Goal: Task Accomplishment & Management: Complete application form

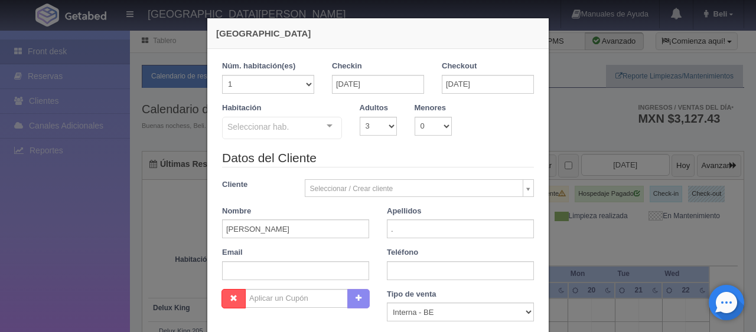
select select "3"
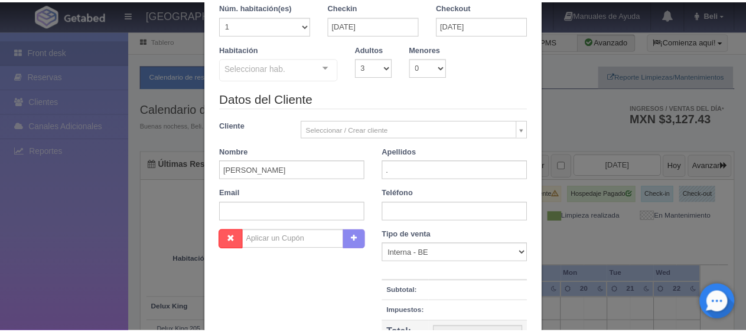
scroll to position [208, 0]
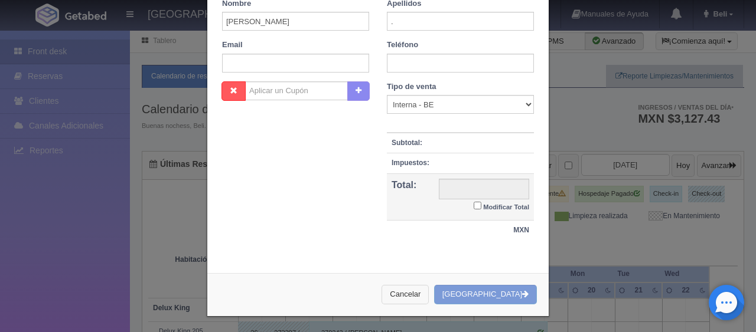
click at [416, 293] on button "Cancelar" at bounding box center [404, 294] width 47 height 19
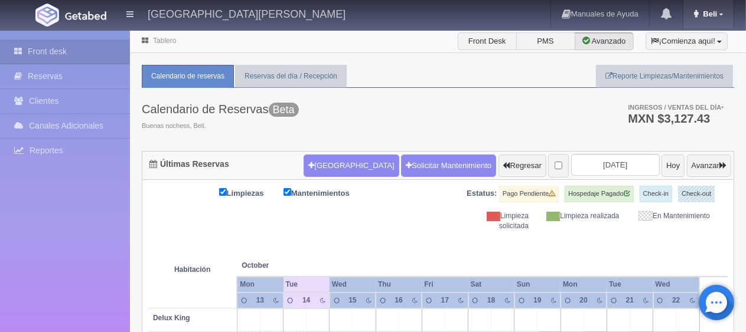
click at [723, 6] on link "Beli" at bounding box center [708, 14] width 50 height 28
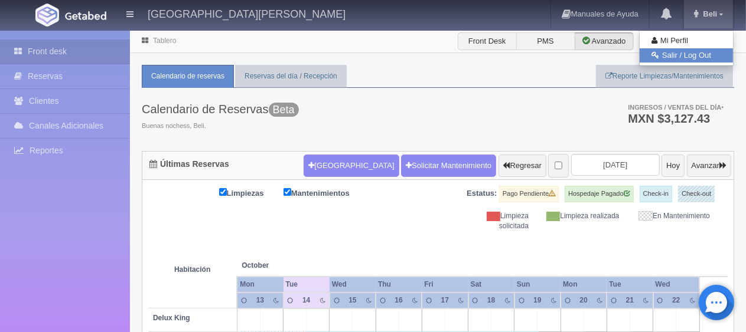
click at [702, 51] on link "Salir / Log Out" at bounding box center [685, 55] width 93 height 15
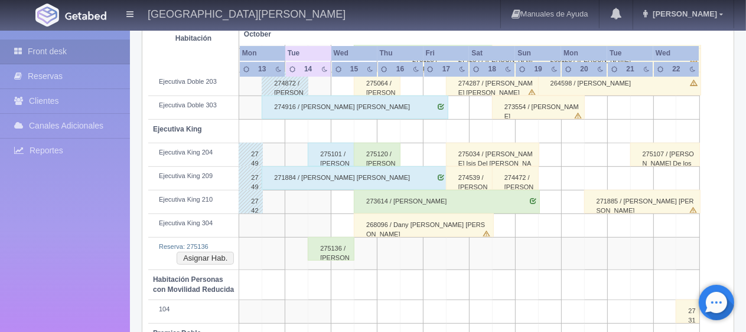
scroll to position [531, 0]
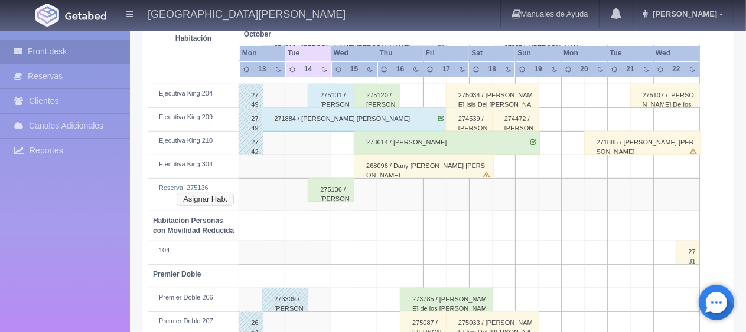
click at [213, 197] on button "Asignar Hab." at bounding box center [205, 199] width 57 height 13
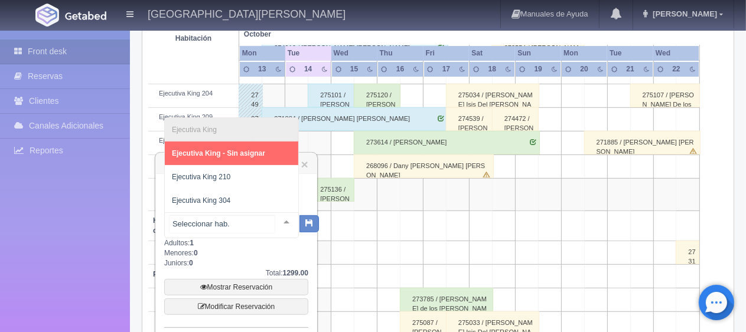
click at [281, 228] on div at bounding box center [287, 222] width 24 height 18
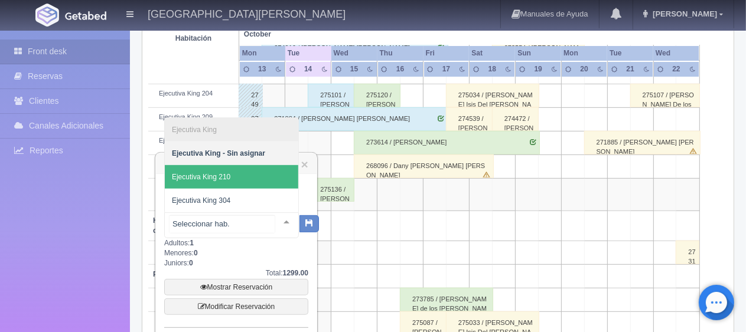
click at [244, 169] on span "Ejecutiva King 210" at bounding box center [231, 177] width 133 height 24
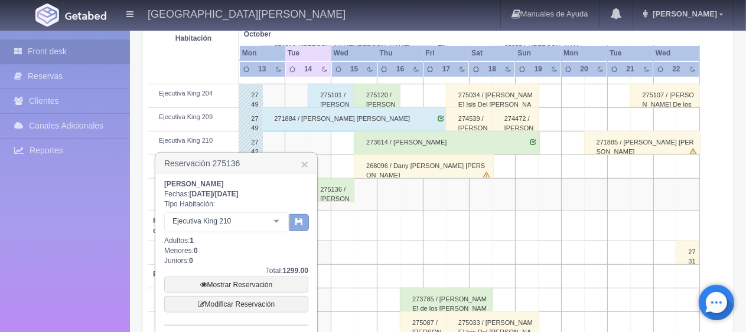
click at [296, 228] on button "button" at bounding box center [298, 223] width 19 height 18
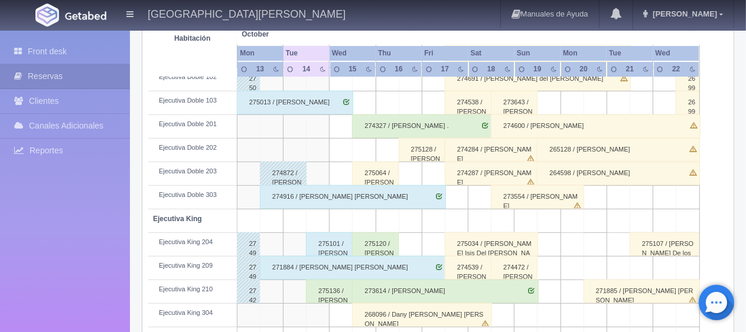
scroll to position [442, 0]
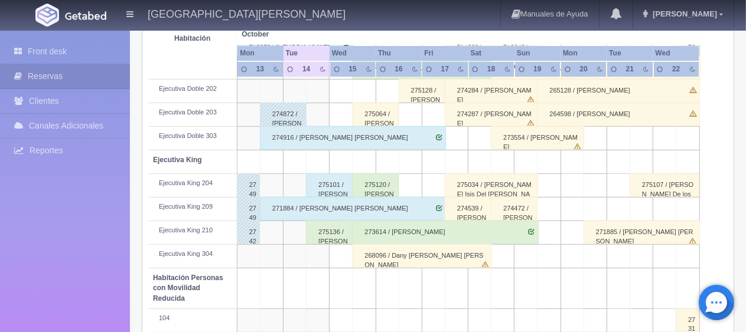
click at [319, 233] on div "275136 / [PERSON_NAME]" at bounding box center [329, 233] width 47 height 24
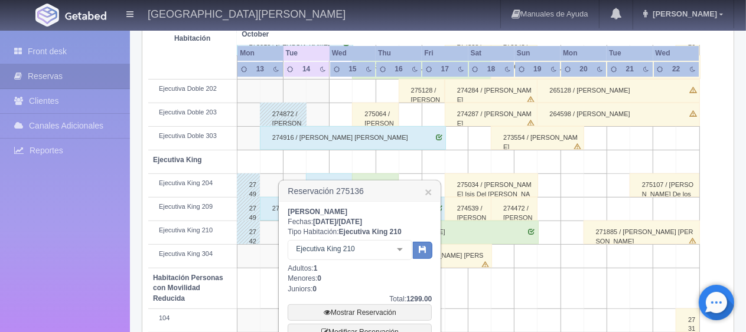
scroll to position [560, 0]
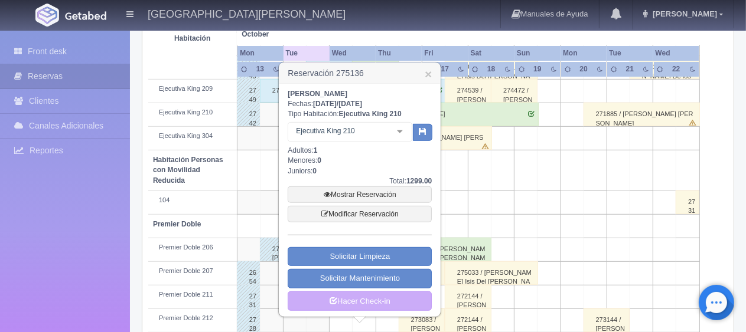
drag, startPoint x: 357, startPoint y: 94, endPoint x: 288, endPoint y: 93, distance: 69.1
click at [288, 93] on b "Felipa Zacarias Silva" at bounding box center [318, 94] width 60 height 8
copy b "Felipa Zacarias Silva"
click at [427, 74] on link "×" at bounding box center [427, 74] width 7 height 12
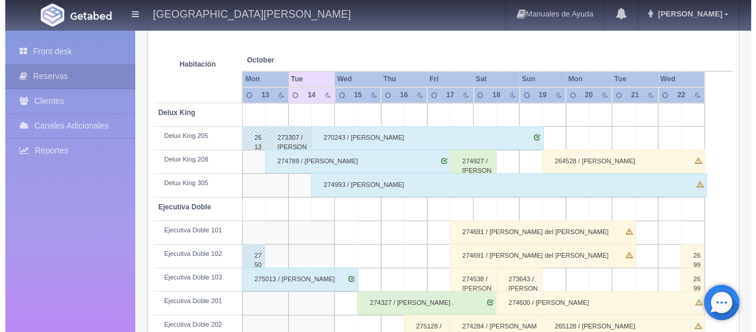
scroll to position [0, 0]
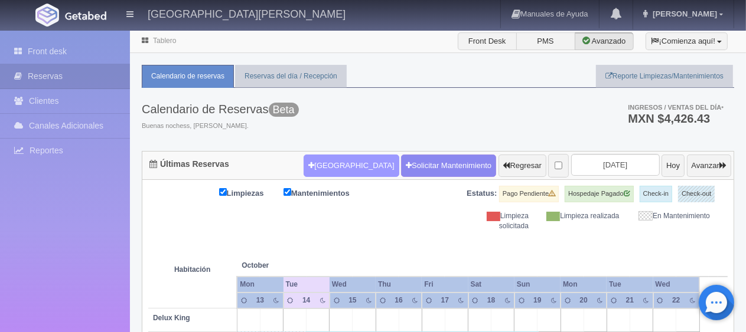
click at [316, 159] on button "[GEOGRAPHIC_DATA]" at bounding box center [350, 166] width 95 height 22
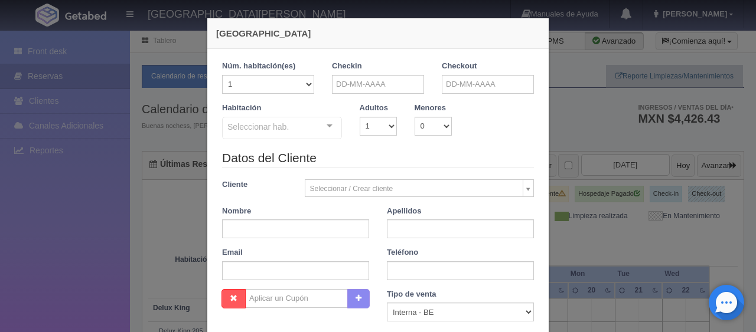
checkbox input "false"
click at [367, 81] on input "text" at bounding box center [378, 84] width 92 height 19
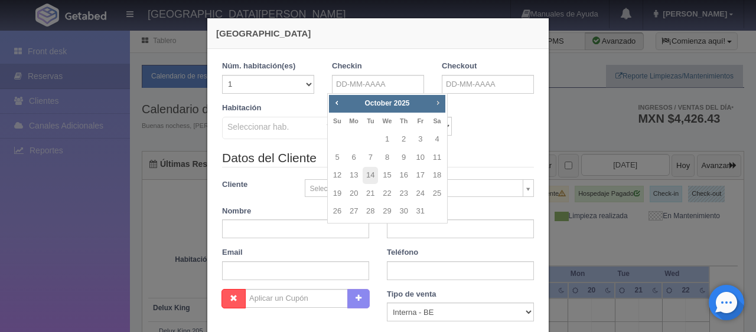
click at [435, 105] on span "Next" at bounding box center [437, 102] width 9 height 9
click at [387, 211] on link "26" at bounding box center [386, 211] width 15 height 17
type input "26-11-2025"
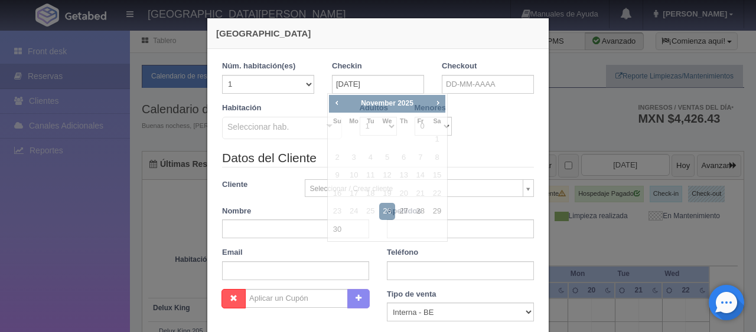
checkbox input "false"
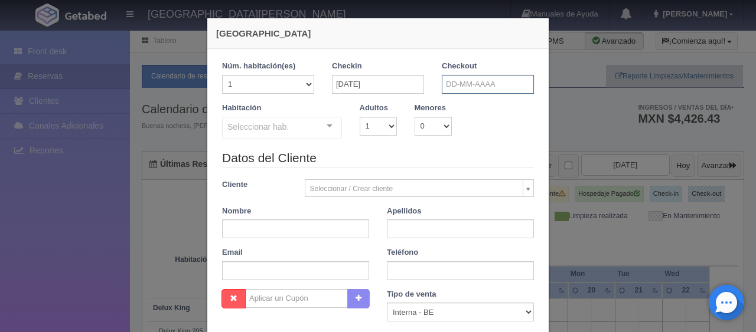
click at [460, 85] on input "text" at bounding box center [488, 84] width 92 height 19
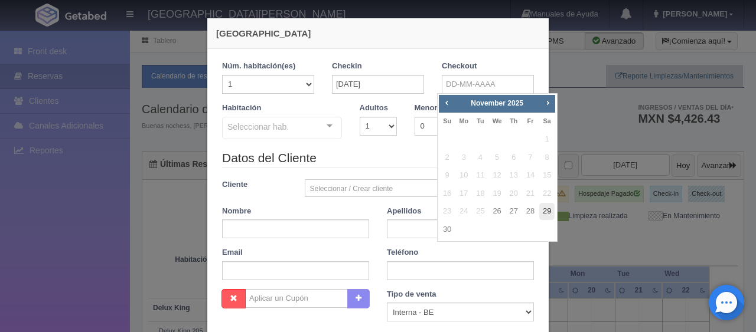
click at [541, 211] on link "29" at bounding box center [546, 211] width 15 height 17
type input "29-11-2025"
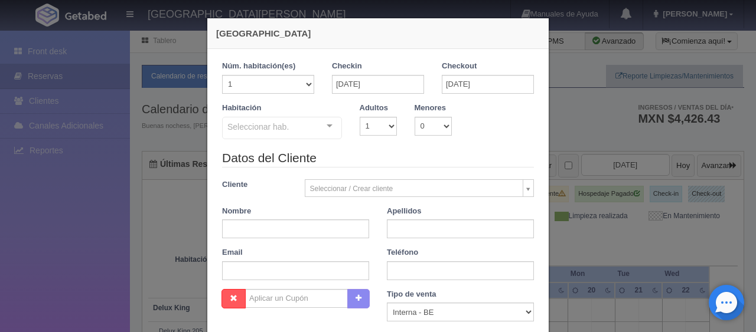
checkbox input "false"
click at [383, 125] on select "1 2 3 4 5 6 7 8 9 10" at bounding box center [378, 126] width 37 height 19
select select "3"
click at [360, 117] on select "1 2 3 4 5 6 7 8 9 10" at bounding box center [378, 126] width 37 height 19
click at [325, 129] on div at bounding box center [330, 126] width 24 height 18
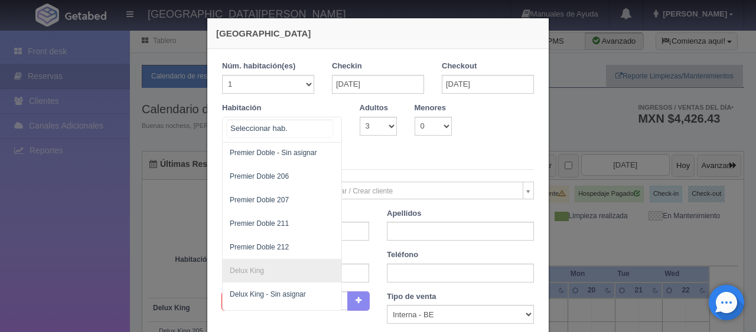
scroll to position [502, 0]
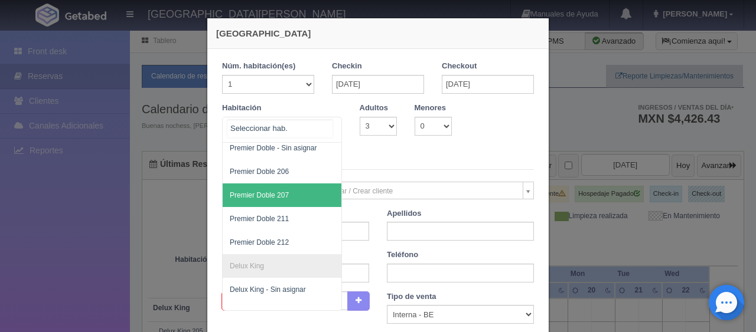
click at [262, 185] on span "Premier Doble 207" at bounding box center [322, 196] width 198 height 24
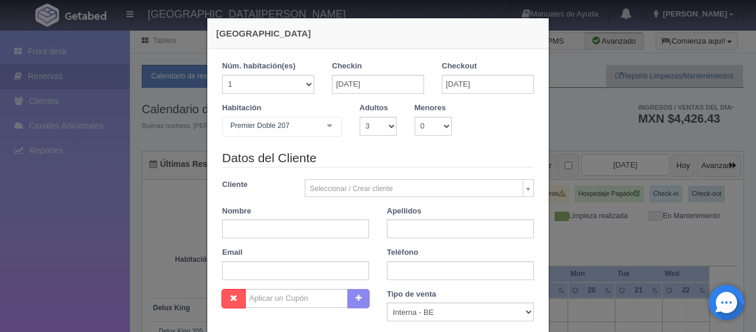
checkbox input "false"
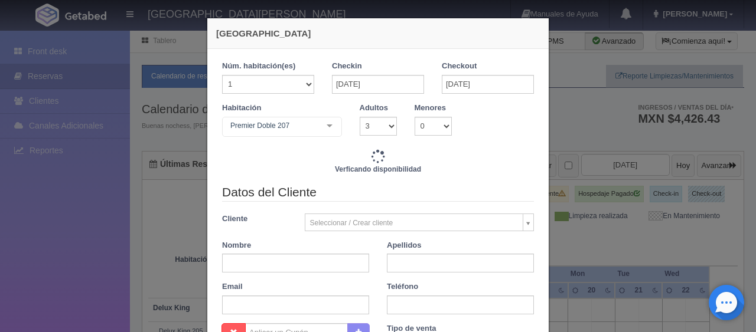
type input "5697.00"
checkbox input "false"
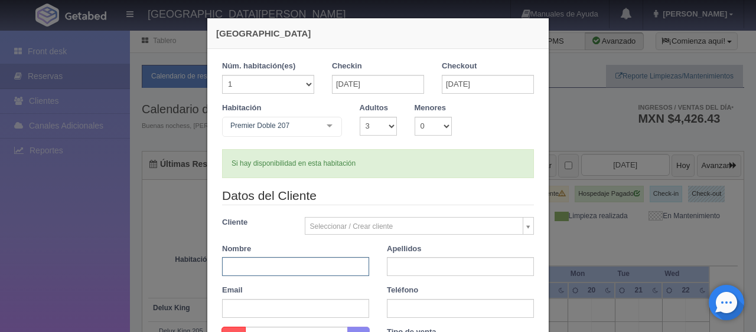
click at [257, 261] on input "text" at bounding box center [295, 266] width 147 height 19
type input "Miguel"
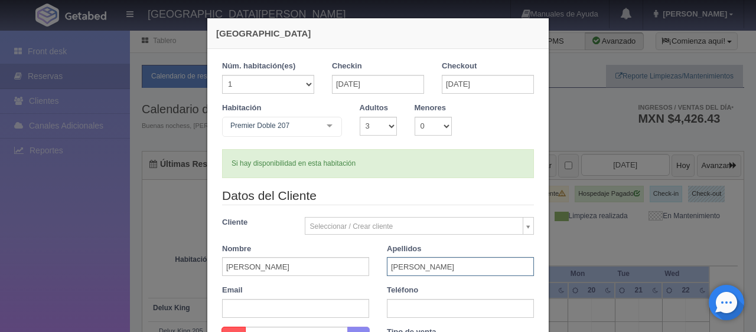
type input "Brusuelas"
paste input "1 602 386 7817"
type input "1 602 386 7817"
click at [378, 273] on div "Apellidos Brusuelas" at bounding box center [460, 260] width 165 height 33
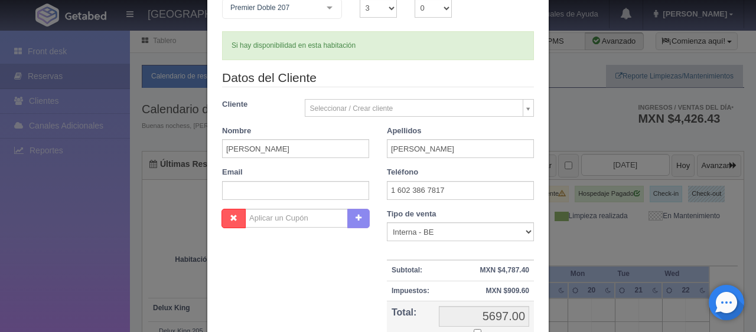
scroll to position [177, 0]
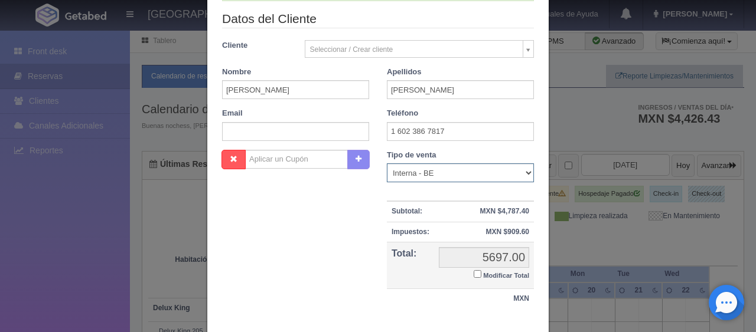
click at [419, 174] on select "Correo Electronico Interna - BE Llamada OTA Externa Otro WALK IN" at bounding box center [460, 173] width 147 height 19
select select "extota"
click at [387, 164] on select "Correo Electronico Interna - BE Llamada OTA Externa Otro WALK IN" at bounding box center [460, 173] width 147 height 19
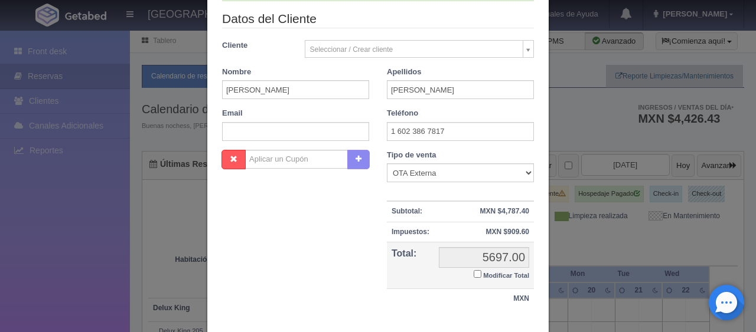
click at [474, 273] on input "Modificar Total" at bounding box center [477, 274] width 8 height 8
checkbox input "true"
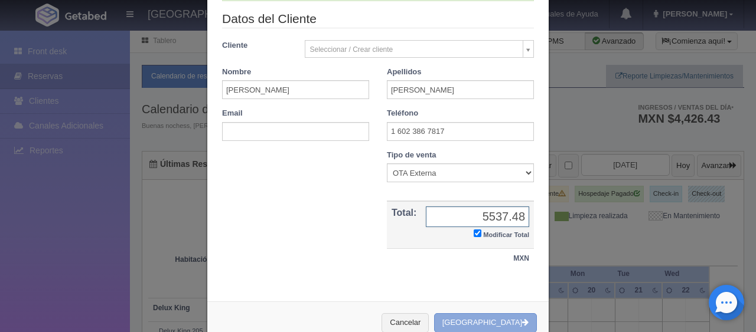
type input "5537.48"
click at [485, 317] on button "[GEOGRAPHIC_DATA]" at bounding box center [485, 322] width 103 height 19
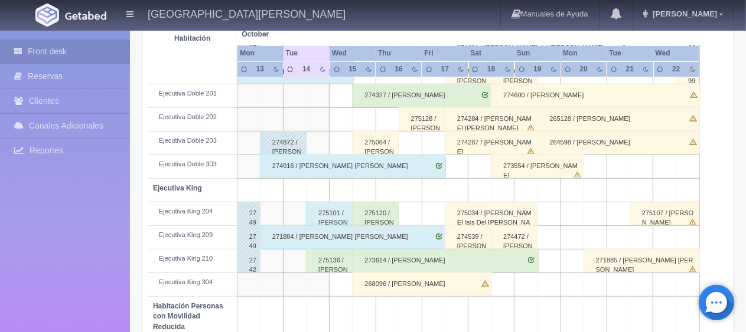
scroll to position [472, 0]
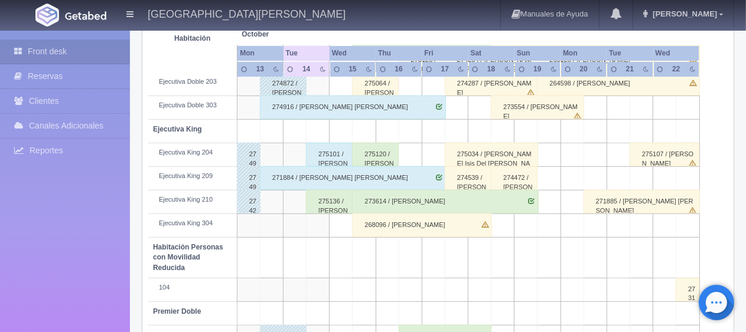
click at [325, 207] on div "275136 / [PERSON_NAME]" at bounding box center [329, 202] width 47 height 24
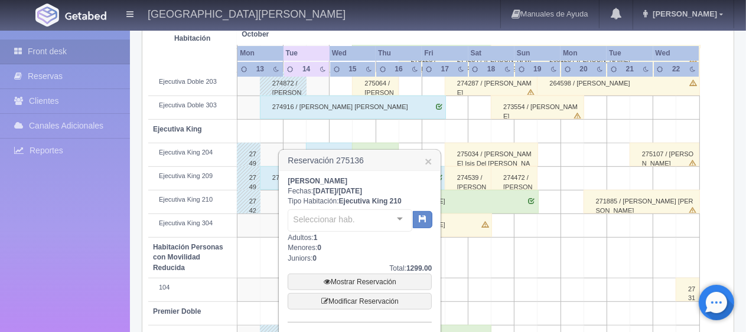
scroll to position [590, 0]
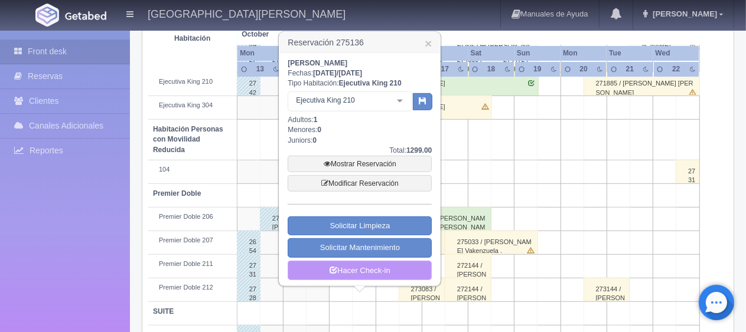
click at [362, 270] on link "Hacer Check-in" at bounding box center [360, 271] width 144 height 20
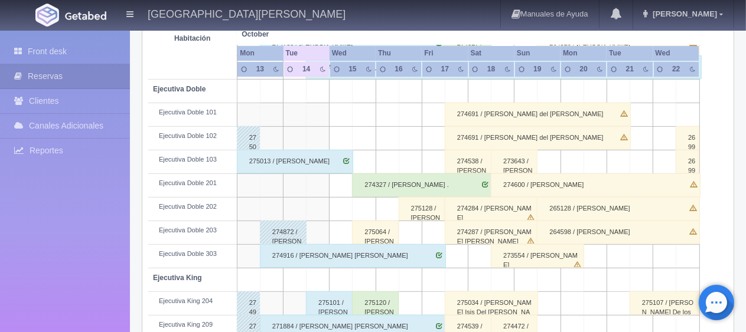
scroll to position [383, 0]
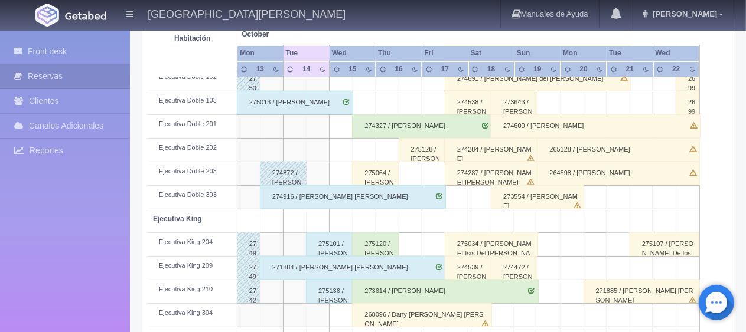
click at [322, 196] on div "274916 / [PERSON_NAME] [PERSON_NAME]" at bounding box center [353, 197] width 186 height 24
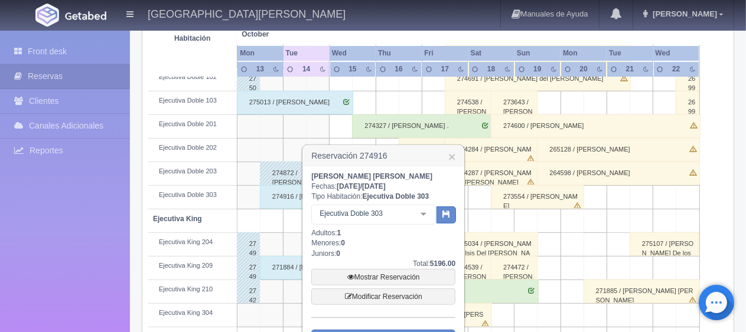
scroll to position [442, 0]
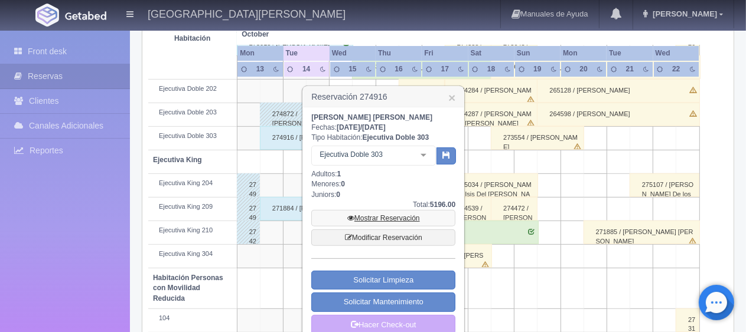
click at [380, 214] on link "Mostrar Reservación" at bounding box center [383, 218] width 144 height 17
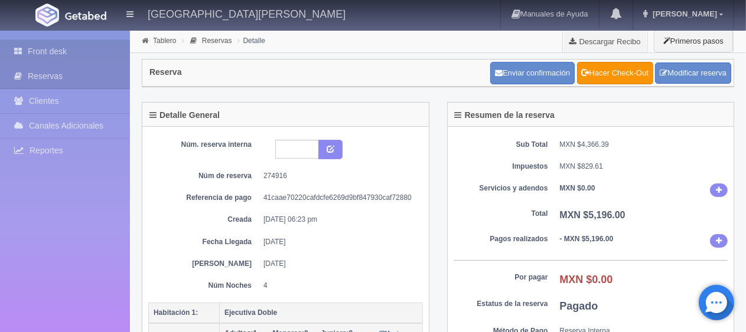
click at [68, 51] on link "Front desk" at bounding box center [65, 52] width 130 height 24
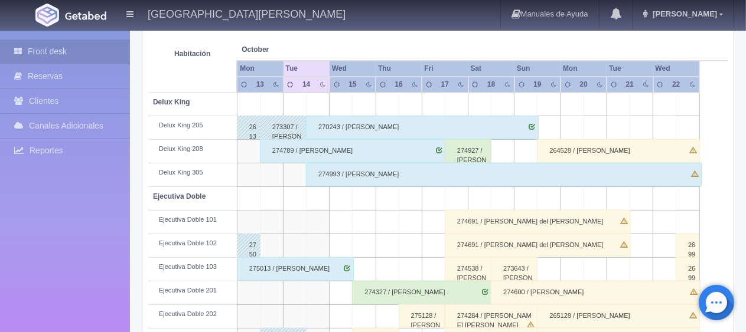
scroll to position [275, 0]
